Goal: Task Accomplishment & Management: Use online tool/utility

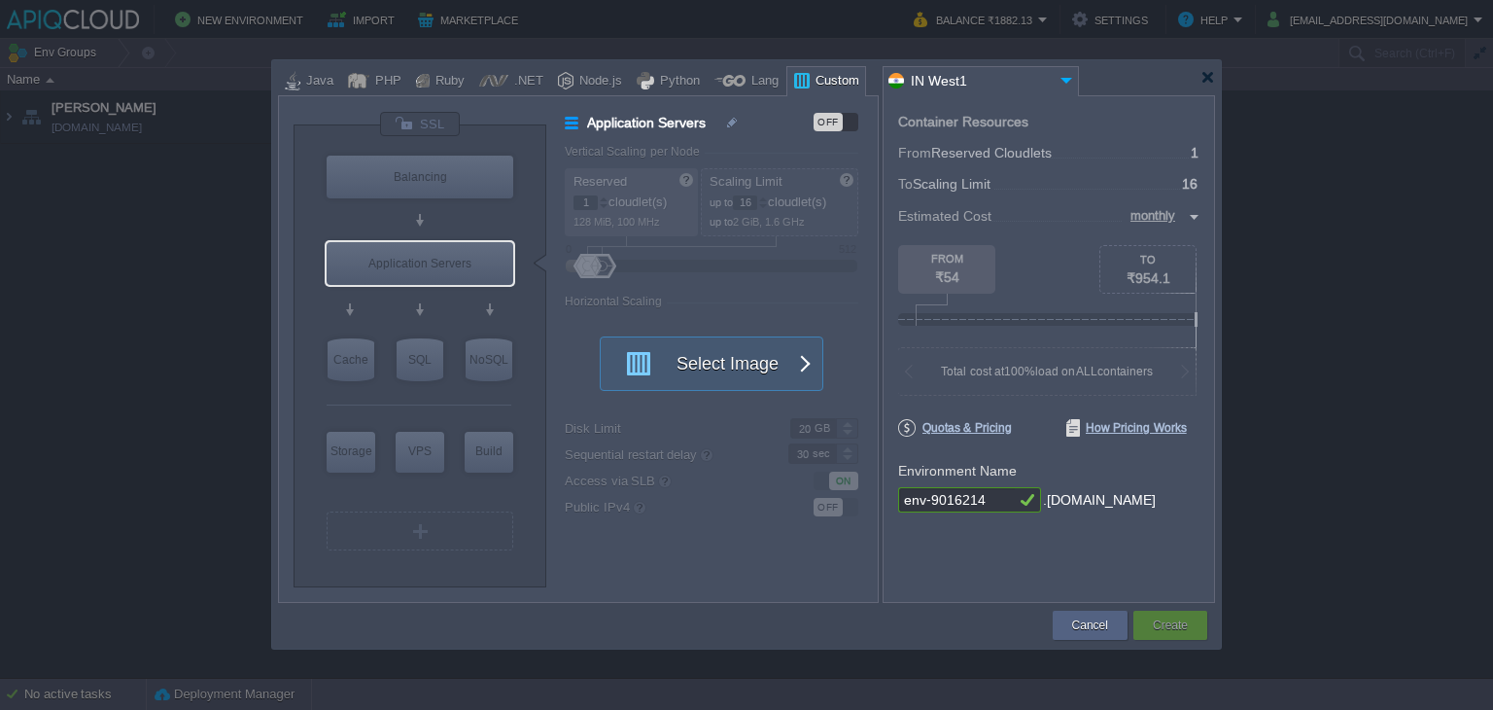
click at [1209, 85] on div at bounding box center [746, 77] width 937 height 35
click at [1209, 76] on div at bounding box center [1207, 77] width 15 height 15
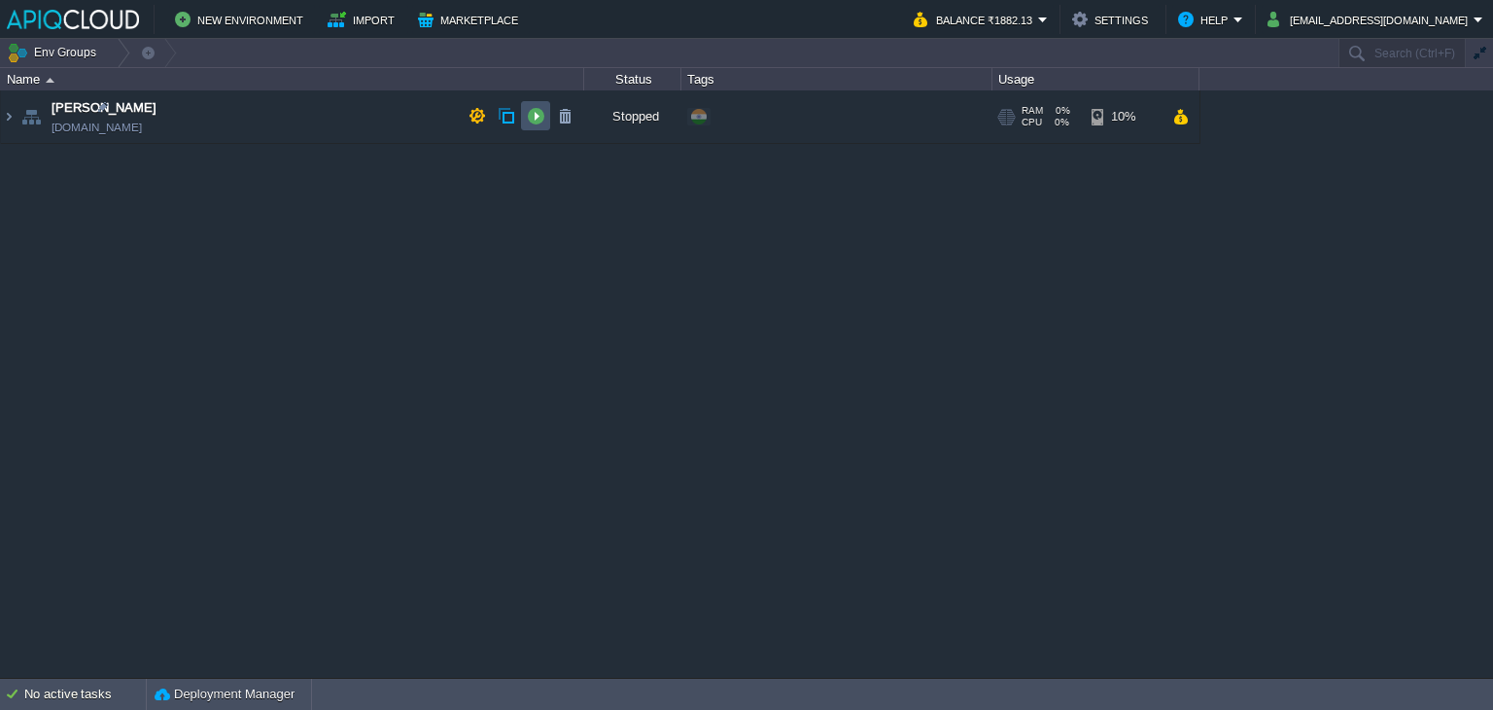
click at [533, 116] on button "button" at bounding box center [535, 115] width 17 height 17
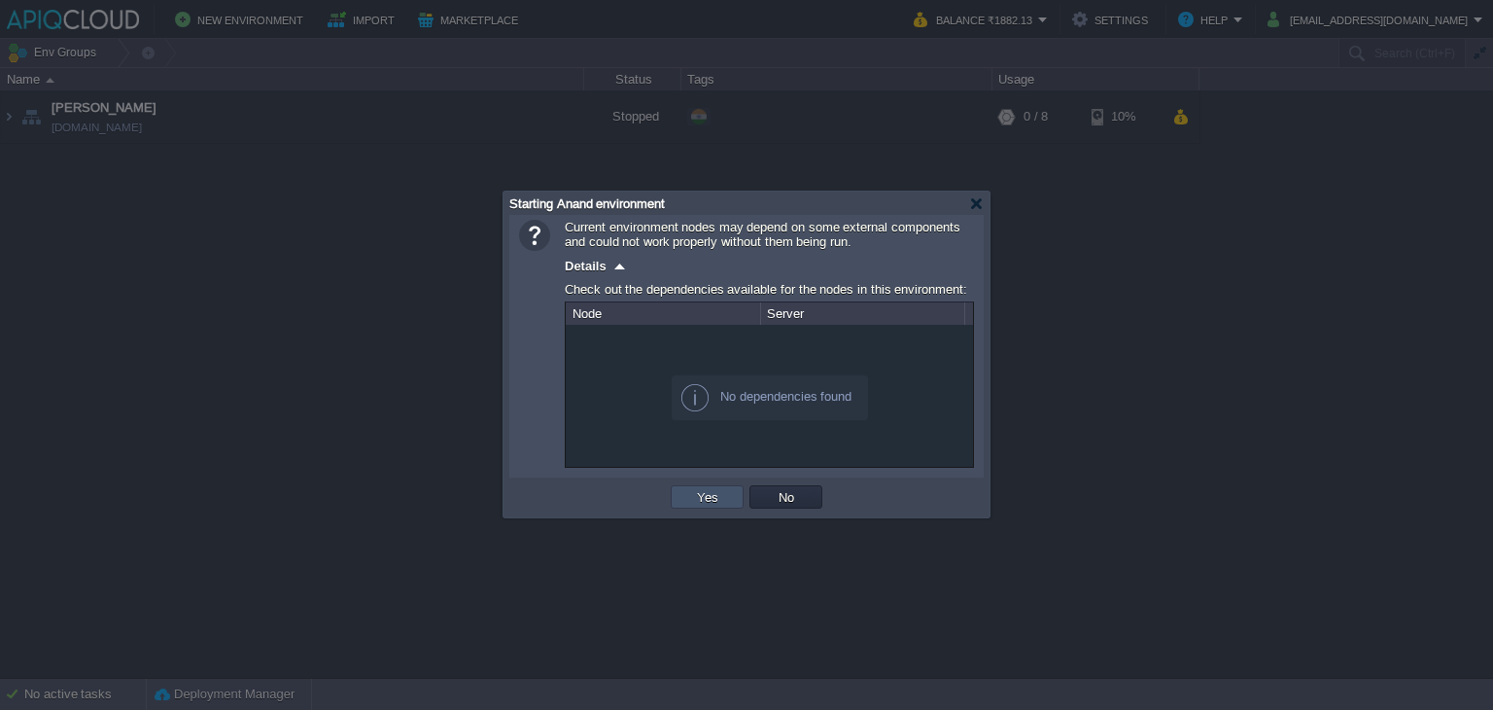
click at [693, 491] on button "Yes" at bounding box center [707, 496] width 33 height 17
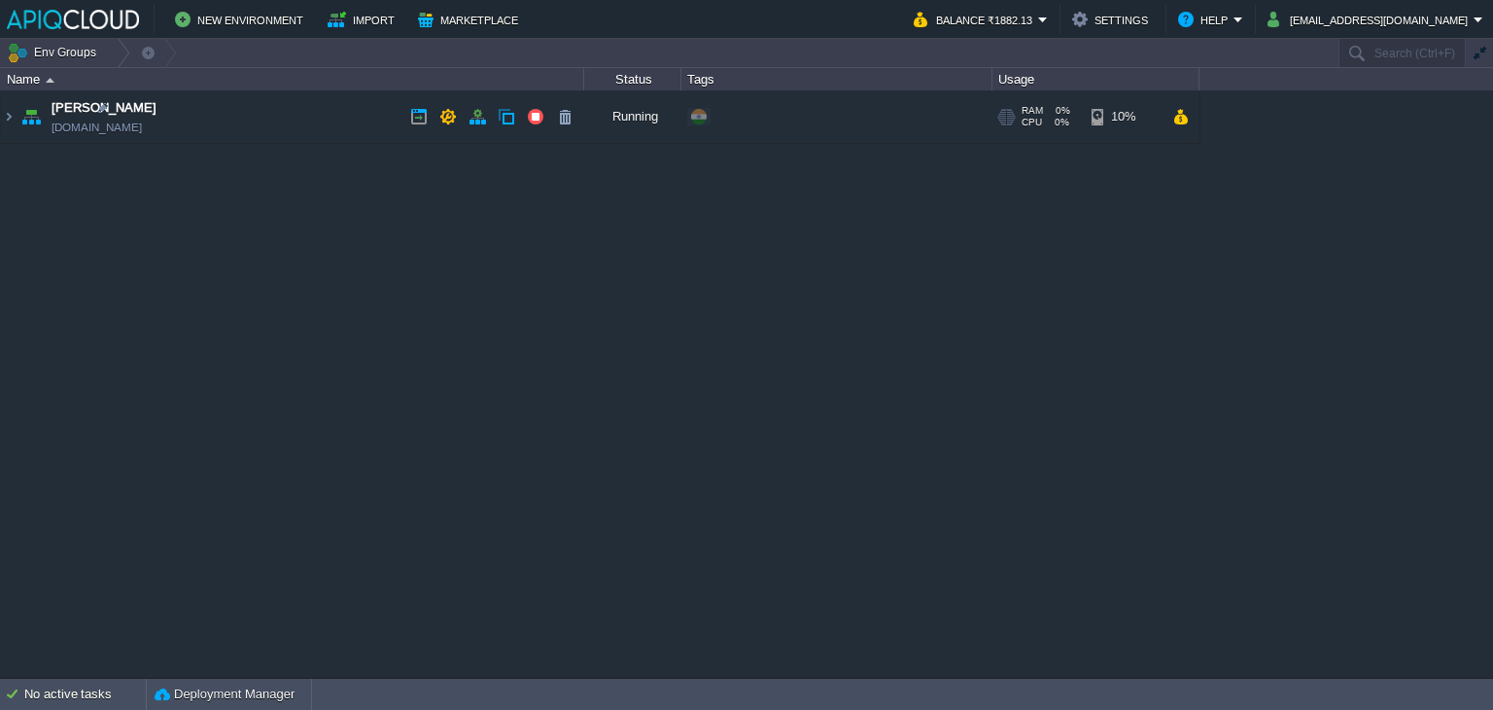
click at [353, 113] on td "Anand [DOMAIN_NAME]" at bounding box center [292, 116] width 583 height 53
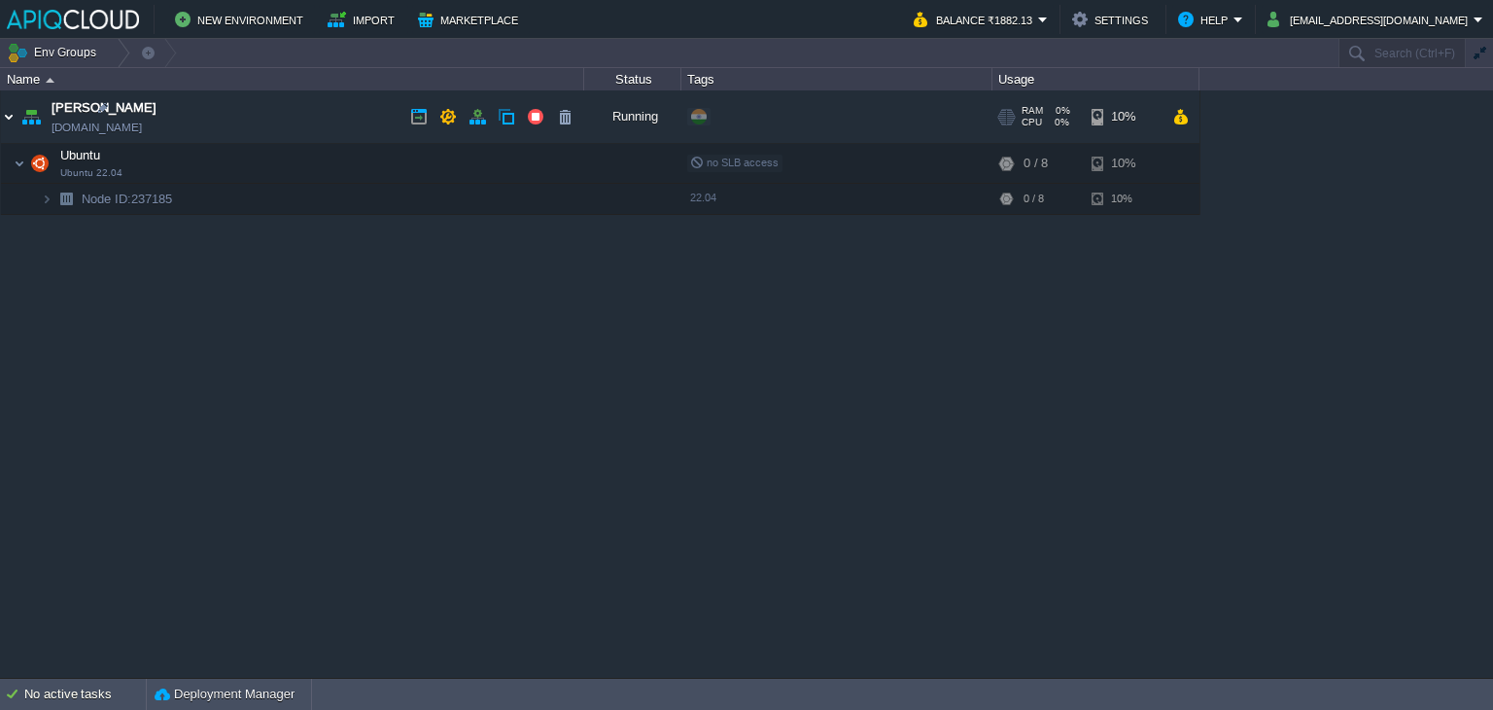
click at [7, 110] on img at bounding box center [9, 116] width 16 height 52
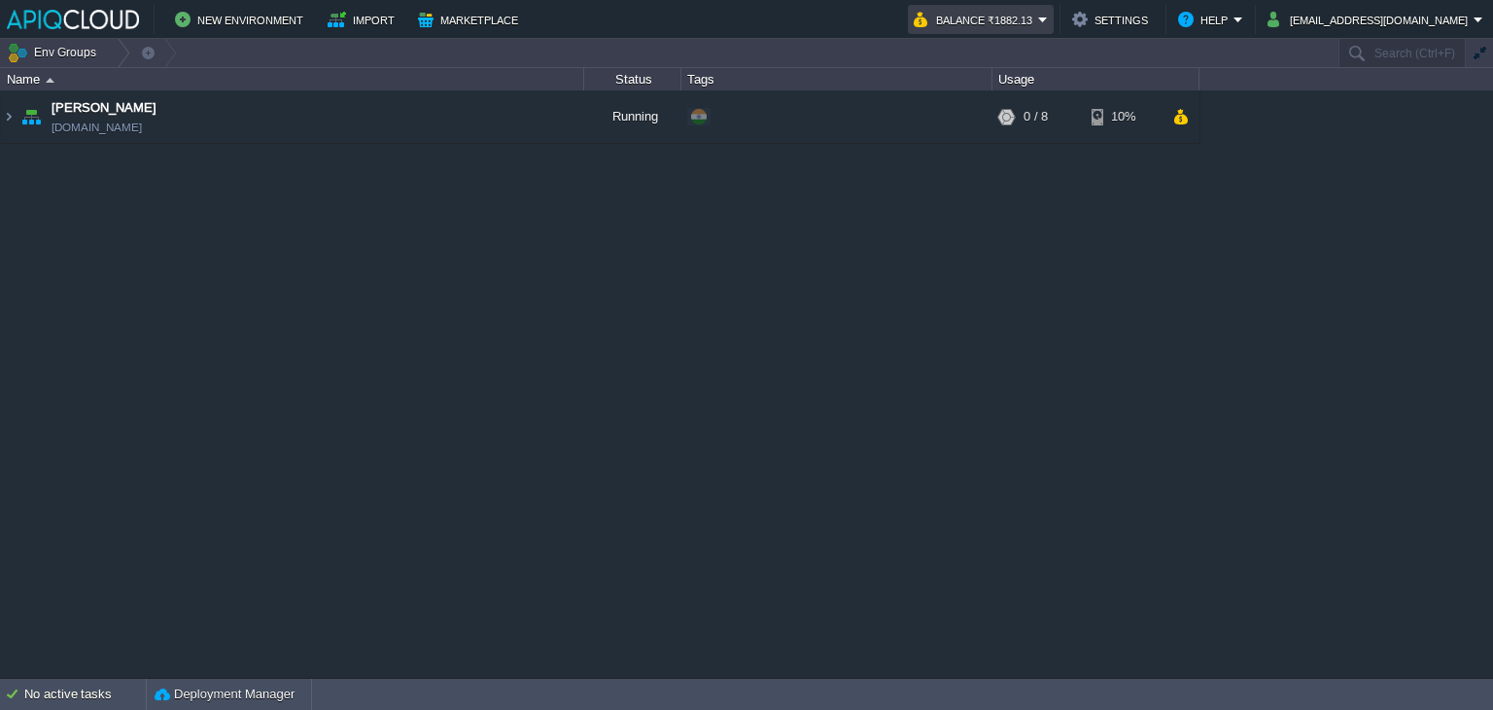
click at [1048, 13] on em "Balance ₹1882.13" at bounding box center [981, 19] width 134 height 23
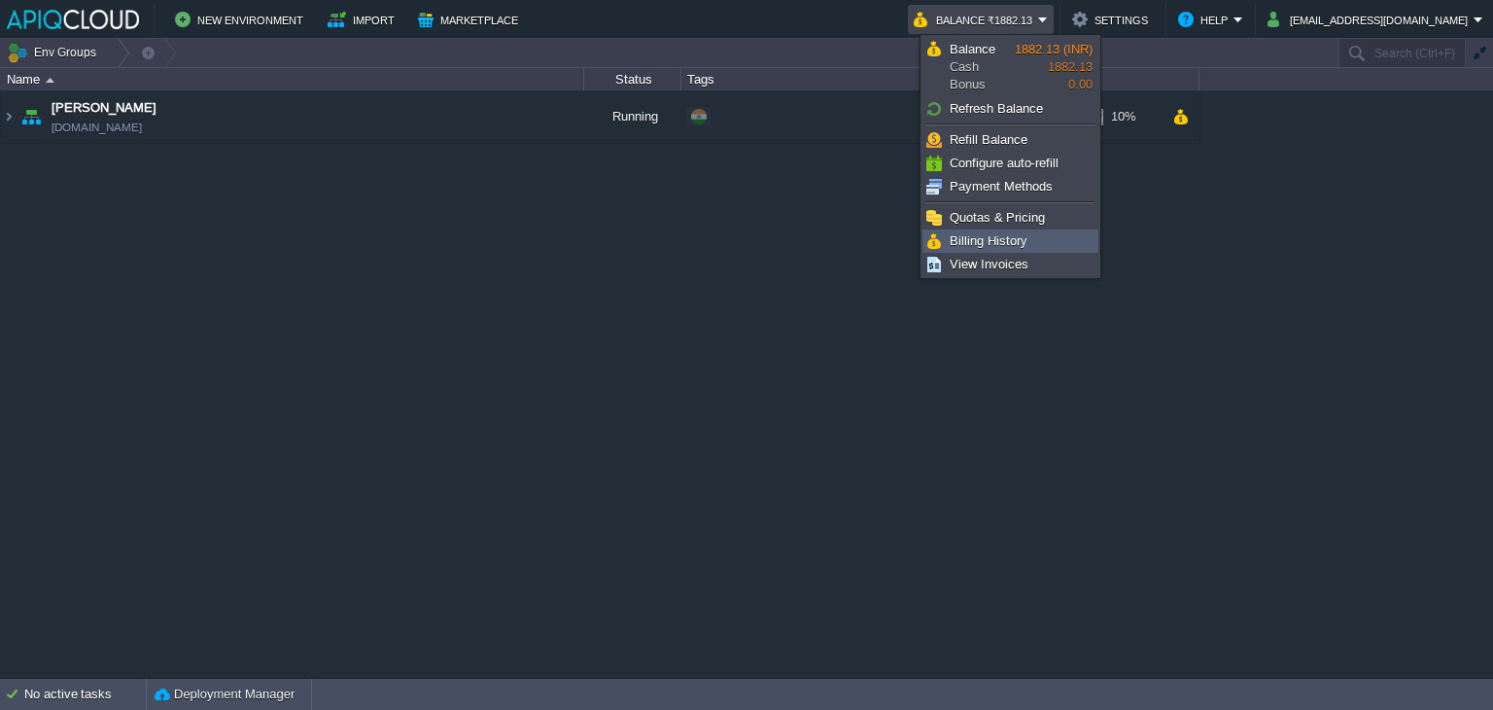
click at [978, 233] on span "Billing History" at bounding box center [989, 240] width 78 height 15
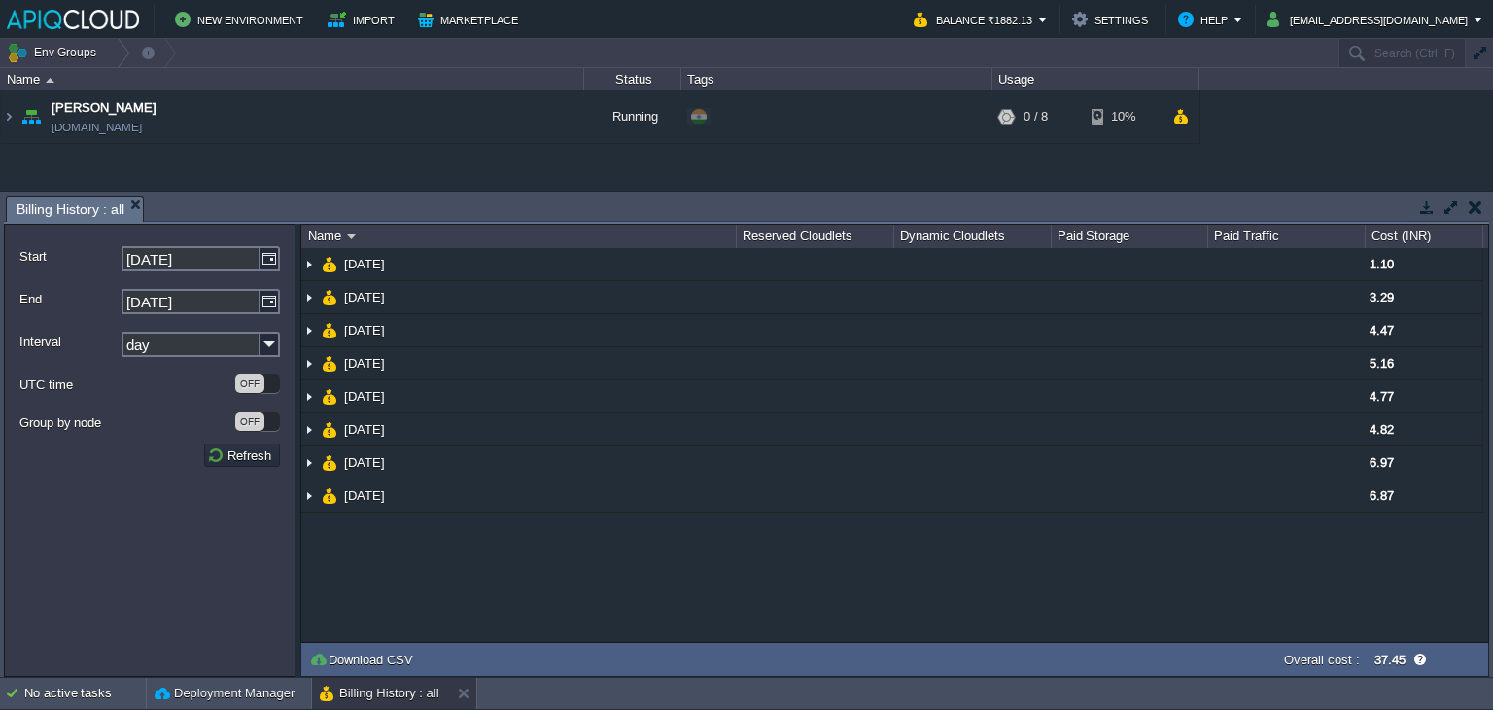
click at [855, 159] on div "Anand [DOMAIN_NAME] Running + Add to Env Group RAM 0% CPU 0% 0 / 8 10% Ubuntu U…" at bounding box center [746, 140] width 1493 height 100
click at [1473, 203] on button "button" at bounding box center [1476, 206] width 14 height 17
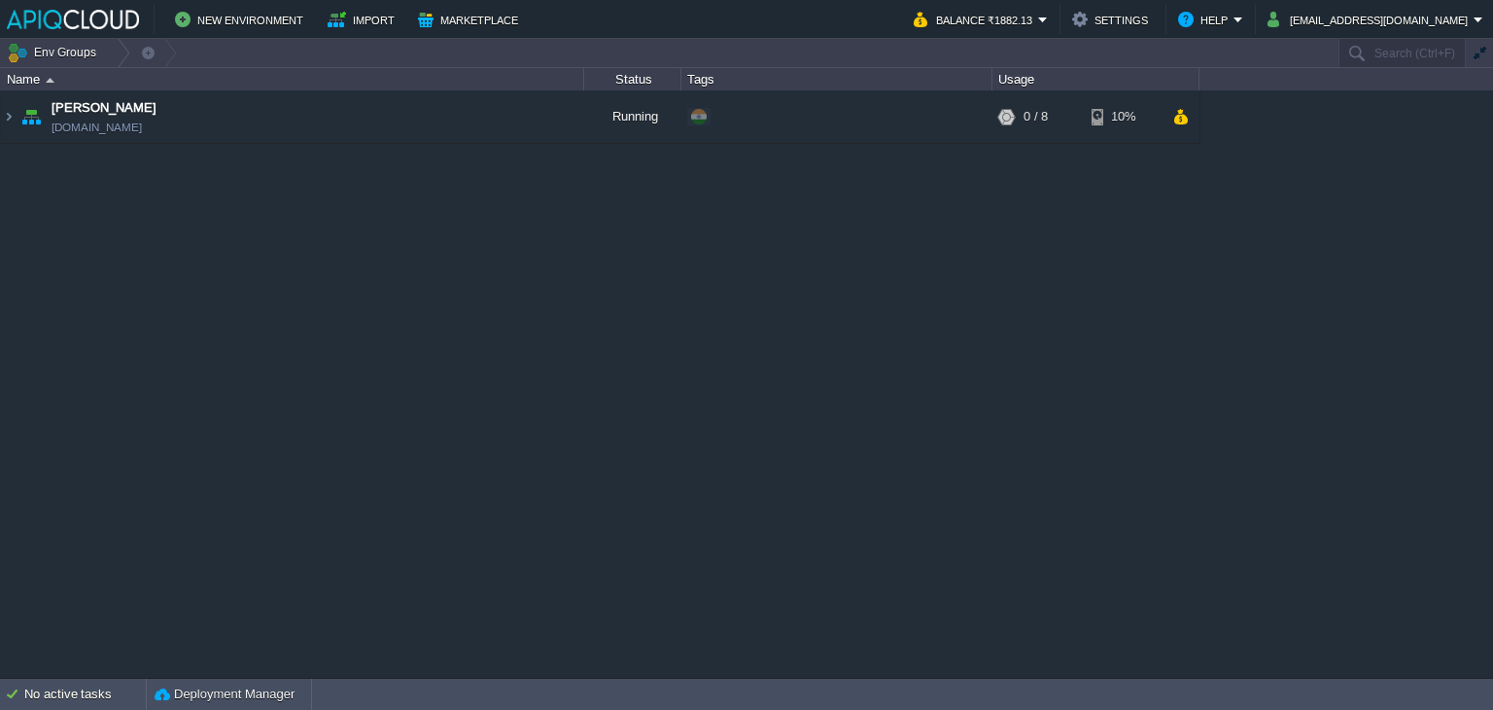
click at [794, 312] on div "Anand [DOMAIN_NAME] Running + Add to Env Group RAM 0% CPU 0% 0 / 8 10% Ubuntu U…" at bounding box center [746, 383] width 1493 height 587
click at [533, 115] on button "button" at bounding box center [535, 116] width 17 height 17
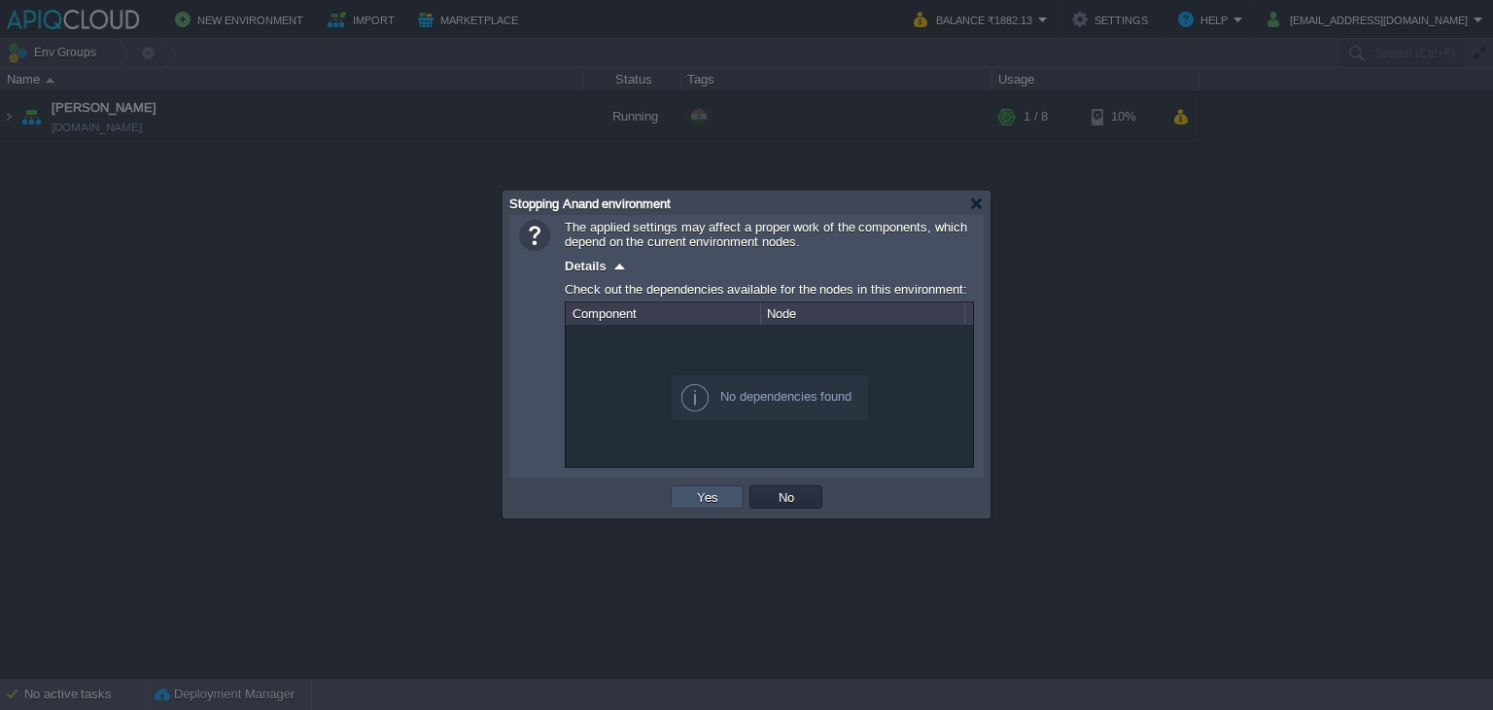
click at [692, 503] on button "Yes" at bounding box center [707, 496] width 33 height 17
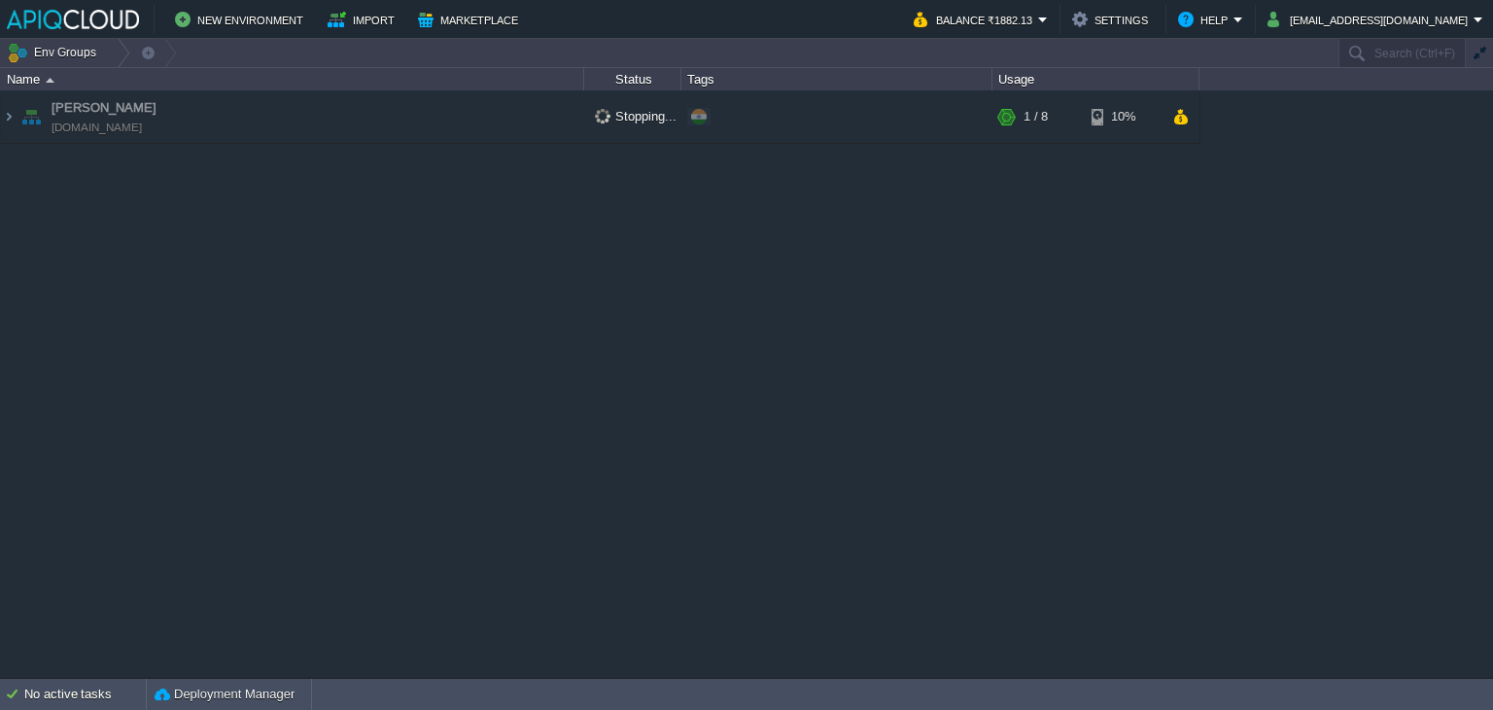
click at [1333, 341] on div "Anand [DOMAIN_NAME] Stopping... + Add to Env Group RAM 4% CPU 3% 1 / 8 10% Ubun…" at bounding box center [746, 383] width 1493 height 587
